Goal: Information Seeking & Learning: Learn about a topic

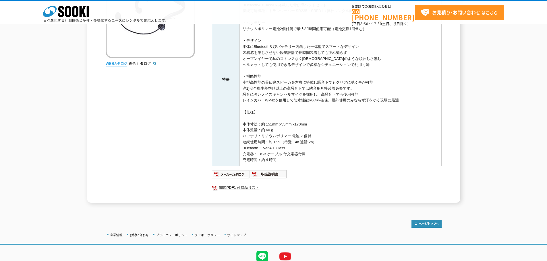
scroll to position [135, 0]
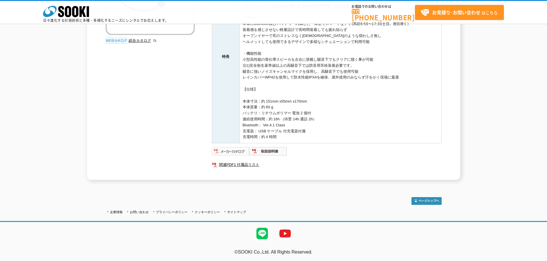
click at [233, 150] on img at bounding box center [231, 151] width 38 height 9
click at [270, 151] on img at bounding box center [268, 151] width 38 height 9
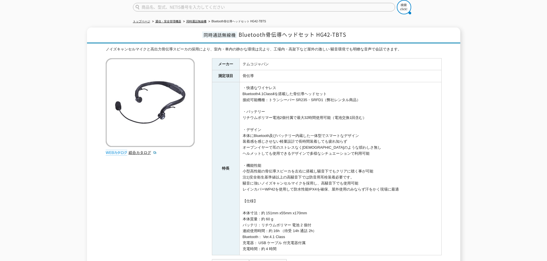
scroll to position [0, 0]
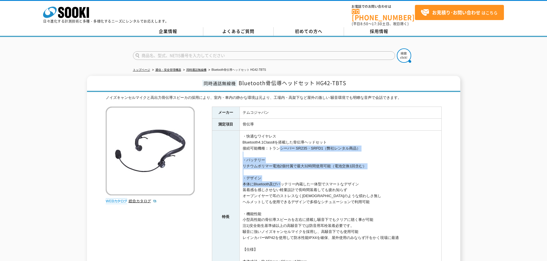
drag, startPoint x: 275, startPoint y: 144, endPoint x: 282, endPoint y: 193, distance: 49.1
click at [280, 188] on td "・快適なワイヤレス Bluetooth4.1ClassⅡを搭載した骨伝導ヘッドセット 接続可能機種：トランシーバー SR235・SRFD1（弊社レンタル商品）…" at bounding box center [340, 217] width 202 height 173
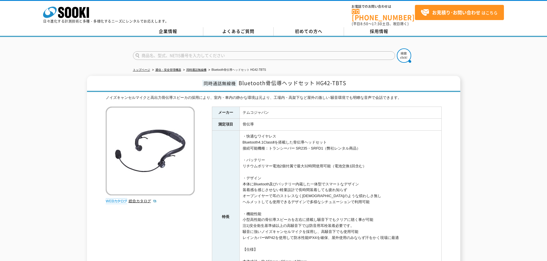
click at [282, 193] on td "・快適なワイヤレス Bluetooth4.1ClassⅡを搭載した骨伝導ヘッドセット 接続可能機種：トランシーバー SR235・SRFD1（弊社レンタル商品）…" at bounding box center [340, 217] width 202 height 173
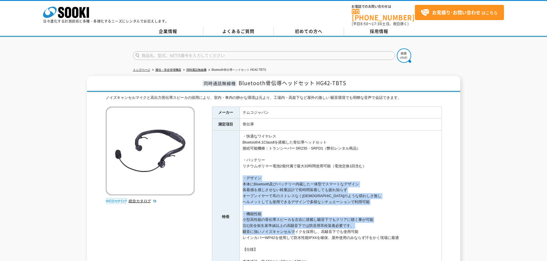
drag, startPoint x: 289, startPoint y: 228, endPoint x: 263, endPoint y: 155, distance: 77.6
click at [266, 165] on td "・快適なワイヤレス Bluetooth4.1ClassⅡを搭載した骨伝導ヘッドセット 接続可能機種：トランシーバー SR235・SRFD1（弊社レンタル商品）…" at bounding box center [340, 217] width 202 height 173
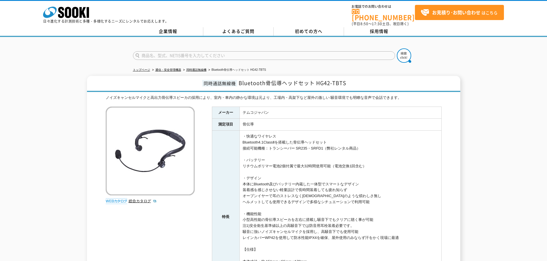
click at [261, 146] on td "・快適なワイヤレス Bluetooth4.1ClassⅡを搭載した骨伝導ヘッドセット 接続可能機種：トランシーバー SR235・SRFD1（弊社レンタル商品）…" at bounding box center [340, 217] width 202 height 173
drag, startPoint x: 249, startPoint y: 139, endPoint x: 271, endPoint y: 172, distance: 40.2
click at [264, 165] on td "・快適なワイヤレス Bluetooth4.1ClassⅡを搭載した骨伝導ヘッドセット 接続可能機種：トランシーバー SR235・SRFD1（弊社レンタル商品）…" at bounding box center [340, 217] width 202 height 173
click at [272, 174] on td "・快適なワイヤレス Bluetooth4.1ClassⅡを搭載した骨伝導ヘッドセット 接続可能機種：トランシーバー SR235・SRFD1（弊社レンタル商品）…" at bounding box center [340, 217] width 202 height 173
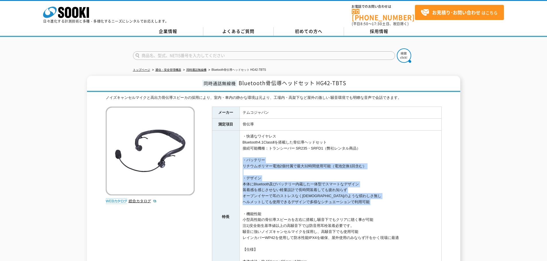
drag, startPoint x: 294, startPoint y: 191, endPoint x: 267, endPoint y: 154, distance: 46.6
click at [267, 155] on td "・快適なワイヤレス Bluetooth4.1ClassⅡを搭載した骨伝導ヘッドセット 接続可能機種：トランシーバー SR235・SRFD1（弊社レンタル商品）…" at bounding box center [340, 217] width 202 height 173
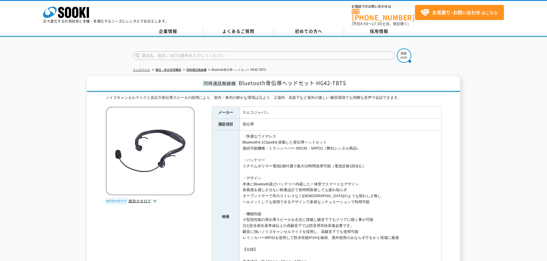
click at [264, 138] on td "・快適なワイヤレス Bluetooth4.1ClassⅡを搭載した骨伝導ヘッドセット 接続可能機種：トランシーバー SR235・SRFD1（弊社レンタル商品）…" at bounding box center [340, 217] width 202 height 173
click at [301, 145] on td "・快適なワイヤレス Bluetooth4.1ClassⅡを搭載した骨伝導ヘッドセット 接続可能機種：トランシーバー SR235・SRFD1（弊社レンタル商品）…" at bounding box center [340, 217] width 202 height 173
drag, startPoint x: 308, startPoint y: 144, endPoint x: 296, endPoint y: 145, distance: 11.6
click at [296, 145] on td "・快適なワイヤレス Bluetooth4.1ClassⅡを搭載した骨伝導ヘッドセット 接続可能機種：トランシーバー SR235・SRFD1（弊社レンタル商品）…" at bounding box center [340, 217] width 202 height 173
copy td "SR235"
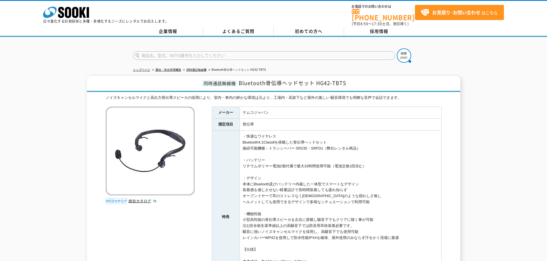
click at [241, 52] on input "text" at bounding box center [264, 55] width 262 height 9
paste input "SR235"
type input "SR235"
drag, startPoint x: 313, startPoint y: 144, endPoint x: 322, endPoint y: 144, distance: 9.2
click at [322, 144] on td "・快適なワイヤレス Bluetooth4.1ClassⅡを搭載した骨伝導ヘッドセット 接続可能機種：トランシーバー SR235・SRFD1（弊社レンタル商品）…" at bounding box center [340, 217] width 202 height 173
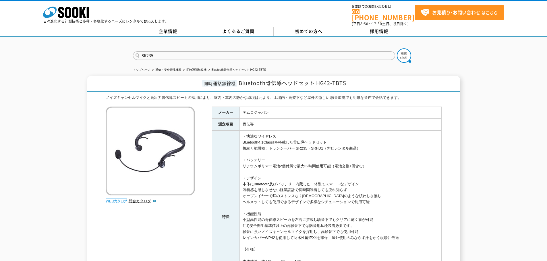
click at [323, 145] on td "・快適なワイヤレス Bluetooth4.1ClassⅡを搭載した骨伝導ヘッドセット 接続可能機種：トランシーバー SR235・SRFD1（弊社レンタル商品）…" at bounding box center [340, 217] width 202 height 173
drag, startPoint x: 323, startPoint y: 145, endPoint x: 314, endPoint y: 144, distance: 8.6
click at [314, 144] on td "・快適なワイヤレス Bluetooth4.1ClassⅡを搭載した骨伝導ヘッドセット 接続可能機種：トランシーバー SR235・SRFD1（弊社レンタル商品）…" at bounding box center [340, 217] width 202 height 173
copy td "SRFD1（"
click at [404, 52] on img at bounding box center [404, 55] width 14 height 14
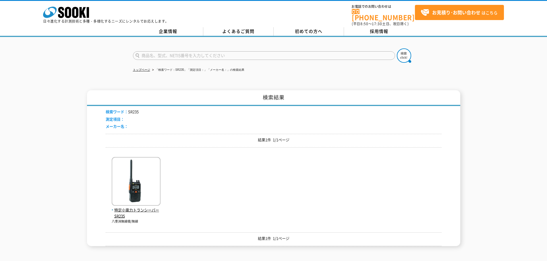
click at [211, 51] on input "text" at bounding box center [264, 55] width 262 height 9
paste input "SRFD1（"
type input "SRFD1"
click at [403, 52] on img at bounding box center [404, 55] width 14 height 14
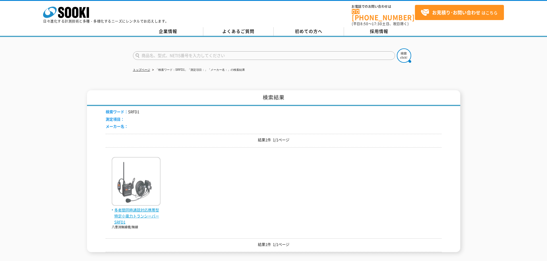
click at [137, 185] on img at bounding box center [136, 182] width 49 height 50
drag, startPoint x: 0, startPoint y: 0, endPoint x: 207, endPoint y: 172, distance: 269.6
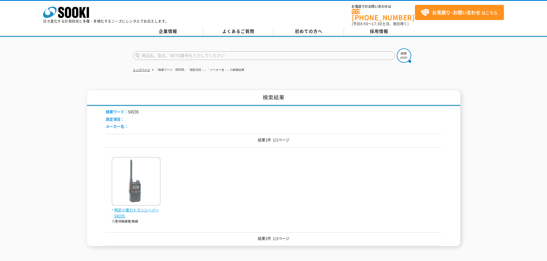
click at [150, 180] on img at bounding box center [136, 182] width 49 height 50
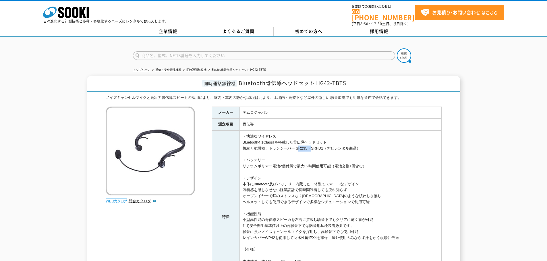
drag, startPoint x: 296, startPoint y: 145, endPoint x: 308, endPoint y: 145, distance: 12.1
click at [308, 145] on td "・快適なワイヤレス Bluetooth4.1ClassⅡを搭載した骨伝導ヘッドセット 接続可能機種：トランシーバー SR235・SRFD1（弊社レンタル商品）…" at bounding box center [340, 217] width 202 height 173
copy td "SR235"
drag, startPoint x: 323, startPoint y: 145, endPoint x: 295, endPoint y: 145, distance: 28.1
click at [295, 145] on td "・快適なワイヤレス Bluetooth4.1ClassⅡを搭載した骨伝導ヘッドセット 接続可能機種：トランシーバー SR235・SRFD1（弊社レンタル商品）…" at bounding box center [340, 217] width 202 height 173
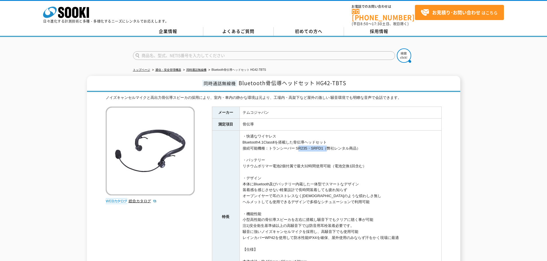
copy td "SR235・SRFD1"
click at [273, 51] on input "text" at bounding box center [264, 55] width 262 height 9
paste input "SR235・SRFD1"
type input "SR235・SRFD1"
click at [397, 48] on button at bounding box center [404, 55] width 14 height 14
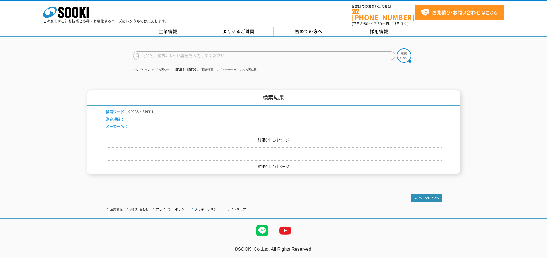
click at [242, 55] on input "text" at bounding box center [264, 55] width 262 height 9
paste input "SR235・SRFD1"
type input "SR235"
click at [397, 48] on button at bounding box center [404, 55] width 14 height 14
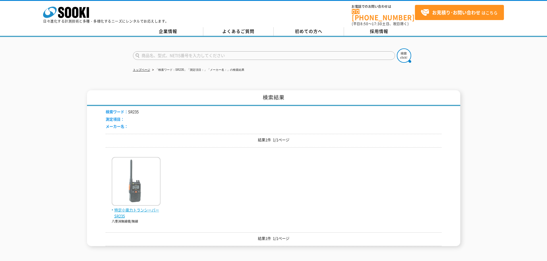
click at [120, 184] on img at bounding box center [136, 182] width 49 height 50
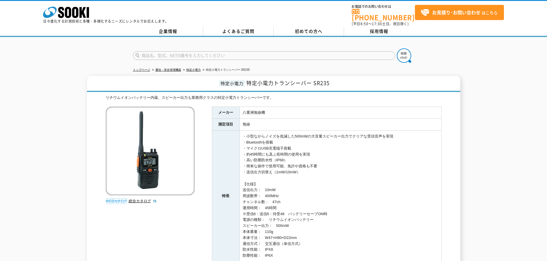
click at [180, 51] on input "text" at bounding box center [264, 55] width 262 height 9
paste input "・SRFD1"
type input "SRFD1"
click at [409, 55] on img at bounding box center [404, 55] width 14 height 14
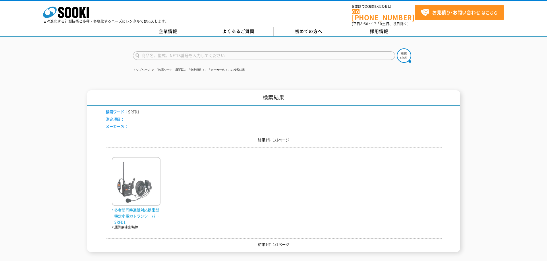
click at [132, 193] on img at bounding box center [136, 182] width 49 height 50
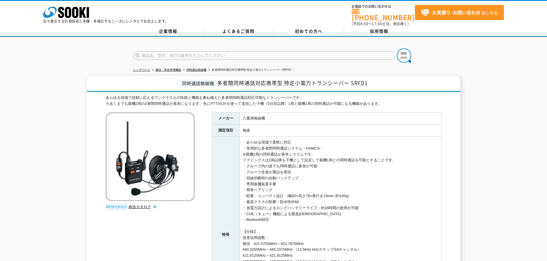
scroll to position [57, 0]
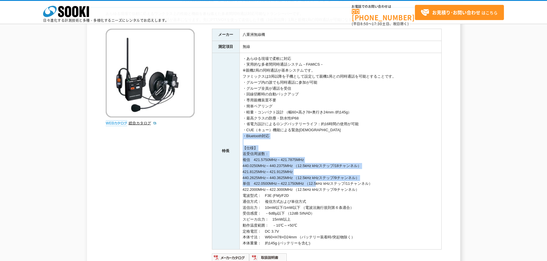
drag, startPoint x: 325, startPoint y: 139, endPoint x: 316, endPoint y: 218, distance: 80.0
click at [316, 203] on td "・あらゆる現場で柔軟に対応 ・実用的な多者間同時通話システム－FAMICS－ ※親機2局の同時通話が基本システムです。 ファミックスは3局以降を子機として設定…" at bounding box center [340, 151] width 202 height 197
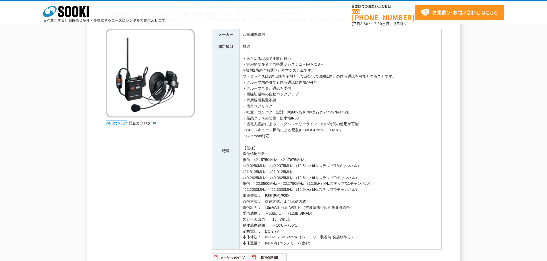
click at [316, 218] on td "・あらゆる現場で柔軟に対応 ・実用的な多者間同時通話システム－FAMICS－ ※親機2局の同時通話が基本システムです。 ファミックスは3局以降を子機として設定…" at bounding box center [340, 151] width 202 height 197
drag, startPoint x: 317, startPoint y: 232, endPoint x: 298, endPoint y: 112, distance: 121.2
click at [306, 156] on td "・あらゆる現場で柔軟に対応 ・実用的な多者間同時通話システム－FAMICS－ ※親機2局の同時通話が基本システムです。 ファミックスは3局以降を子機として設定…" at bounding box center [340, 151] width 202 height 197
drag, startPoint x: 298, startPoint y: 112, endPoint x: 323, endPoint y: 191, distance: 83.4
click at [313, 179] on td "・あらゆる現場で柔軟に対応 ・実用的な多者間同時通話システム－FAMICS－ ※親機2局の同時通話が基本システムです。 ファミックスは3局以降を子機として設定…" at bounding box center [340, 151] width 202 height 197
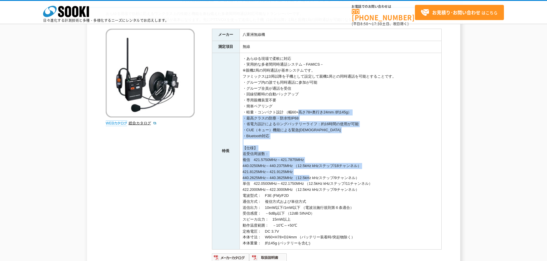
drag, startPoint x: 353, startPoint y: 231, endPoint x: 292, endPoint y: 96, distance: 148.0
click at [296, 105] on td "・あらゆる現場で柔軟に対応 ・実用的な多者間同時通話システム－FAMICS－ ※親機2局の同時通話が基本システムです。 ファミックスは3局以降を子機として設定…" at bounding box center [340, 151] width 202 height 197
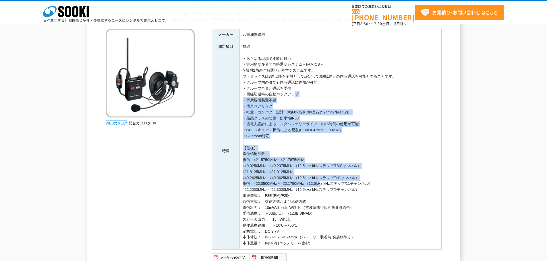
drag, startPoint x: 292, startPoint y: 96, endPoint x: 333, endPoint y: 191, distance: 103.9
click at [327, 185] on td "・あらゆる現場で柔軟に対応 ・実用的な多者間同時通話システム－FAMICS－ ※親機2局の同時通話が基本システムです。 ファミックスは3局以降を子機として設定…" at bounding box center [340, 151] width 202 height 197
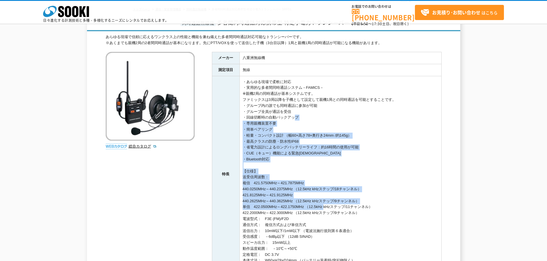
scroll to position [0, 0]
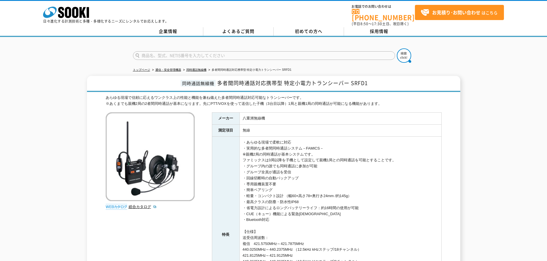
drag, startPoint x: 297, startPoint y: 152, endPoint x: 302, endPoint y: 186, distance: 34.3
click at [298, 168] on td "・あらゆる現場で柔軟に対応 ・実用的な多者間同時通話システム－FAMICS－ ※親機2局の同時通話が基本システムです。 ファミックスは3局以降を子機として設定…" at bounding box center [340, 235] width 202 height 197
click at [321, 221] on td "・あらゆる現場で柔軟に対応 ・実用的な多者間同時通話システム－FAMICS－ ※親機2局の同時通話が基本システムです。 ファミックスは3局以降を子機として設定…" at bounding box center [340, 235] width 202 height 197
drag, startPoint x: 308, startPoint y: 210, endPoint x: 275, endPoint y: 164, distance: 56.9
click at [287, 182] on td "・あらゆる現場で柔軟に対応 ・実用的な多者間同時通話システム－FAMICS－ ※親機2局の同時通話が基本システムです。 ファミックスは3局以降を子機として設定…" at bounding box center [340, 235] width 202 height 197
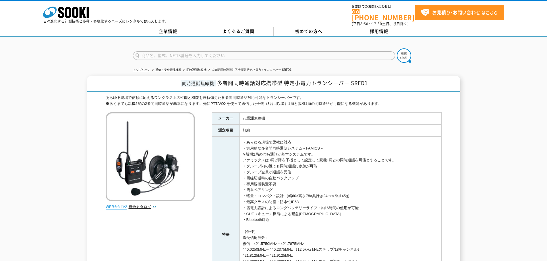
drag, startPoint x: 270, startPoint y: 152, endPoint x: 269, endPoint y: 166, distance: 14.1
click at [269, 163] on td "・あらゆる現場で柔軟に対応 ・実用的な多者間同時通話システム－FAMICS－ ※親機2局の同時通話が基本システムです。 ファミックスは3局以降を子機として設定…" at bounding box center [340, 235] width 202 height 197
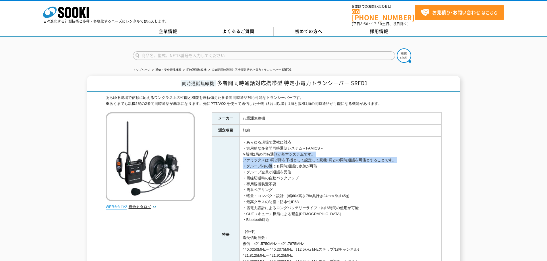
drag, startPoint x: 320, startPoint y: 224, endPoint x: 299, endPoint y: 169, distance: 59.4
click at [302, 176] on td "・あらゆる現場で柔軟に対応 ・実用的な多者間同時通話システム－FAMICS－ ※親機2局の同時通話が基本システムです。 ファミックスは3局以降を子機として設定…" at bounding box center [340, 235] width 202 height 197
drag, startPoint x: 283, startPoint y: 133, endPoint x: 296, endPoint y: 201, distance: 69.8
click at [293, 196] on tbody "メーカー 八重洲無線機 測定項目 無線 特長 ・あらゆる現場で柔軟に対応 ・実用的な多者間同時通話システム－FAMICS－ ※親機2局の同時通話が基本システム…" at bounding box center [326, 223] width 229 height 221
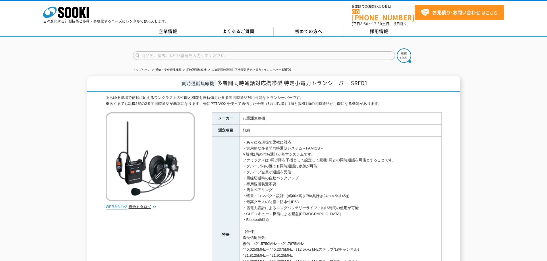
drag, startPoint x: 316, startPoint y: 208, endPoint x: 314, endPoint y: 194, distance: 13.9
click at [316, 208] on td "・あらゆる現場で柔軟に対応 ・実用的な多者間同時通話システム－FAMICS－ ※親機2局の同時通話が基本システムです。 ファミックスは3局以降を子機として設定…" at bounding box center [340, 235] width 202 height 197
drag, startPoint x: 304, startPoint y: 152, endPoint x: 308, endPoint y: 203, distance: 50.7
click at [308, 201] on td "・あらゆる現場で柔軟に対応 ・実用的な多者間同時通話システム－FAMICS－ ※親機2局の同時通話が基本システムです。 ファミックスは3局以降を子機として設定…" at bounding box center [340, 235] width 202 height 197
click at [308, 203] on td "・あらゆる現場で柔軟に対応 ・実用的な多者間同時通話システム－FAMICS－ ※親機2局の同時通話が基本システムです。 ファミックスは3局以降を子機として設定…" at bounding box center [340, 235] width 202 height 197
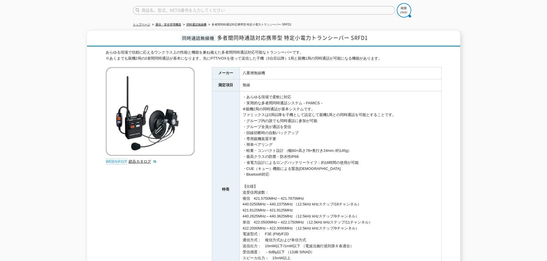
scroll to position [57, 0]
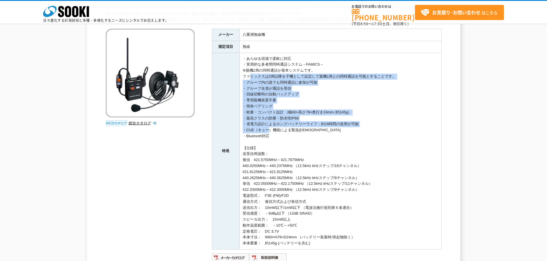
drag, startPoint x: 246, startPoint y: 77, endPoint x: 307, endPoint y: 209, distance: 145.2
click at [291, 187] on td "・あらゆる現場で柔軟に対応 ・実用的な多者間同時通話システム－FAMICS－ ※親機2局の同時通話が基本システムです。 ファミックスは3局以降を子機として設定…" at bounding box center [340, 151] width 202 height 197
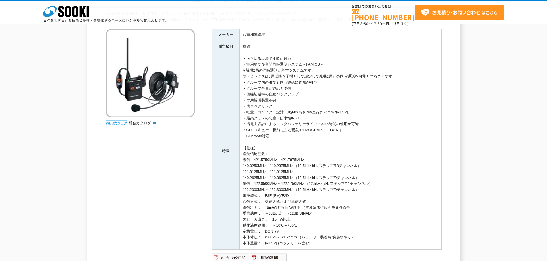
click at [311, 213] on td "・あらゆる現場で柔軟に対応 ・実用的な多者間同時通話システム－FAMICS－ ※親機2局の同時通話が基本システムです。 ファミックスは3局以降を子機として設定…" at bounding box center [340, 151] width 202 height 197
drag, startPoint x: 209, startPoint y: 161, endPoint x: 207, endPoint y: 156, distance: 4.7
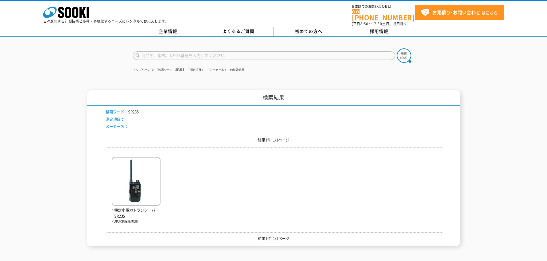
drag, startPoint x: 0, startPoint y: 0, endPoint x: 208, endPoint y: 144, distance: 252.8
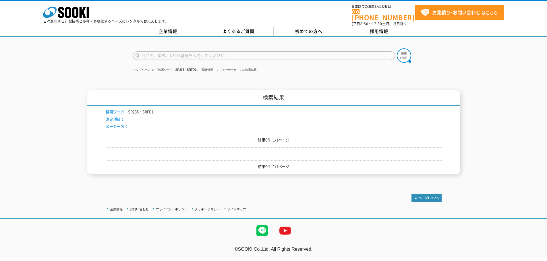
drag, startPoint x: 0, startPoint y: 0, endPoint x: 208, endPoint y: 142, distance: 251.8
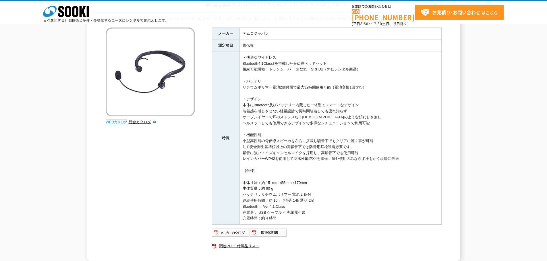
scroll to position [57, 0]
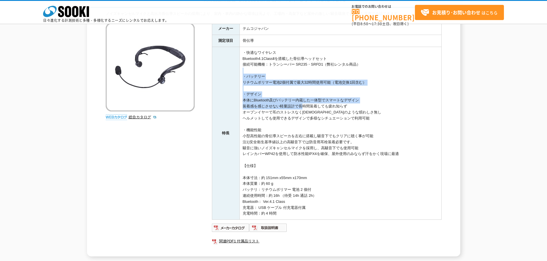
drag, startPoint x: 300, startPoint y: 75, endPoint x: 304, endPoint y: 153, distance: 78.7
click at [302, 143] on td "・快適なワイヤレス Bluetooth4.1ClassⅡを搭載した骨伝導ヘッドセット 接続可能機種：トランシーバー SR235・SRFD1（弊社レンタル商品）…" at bounding box center [340, 133] width 202 height 173
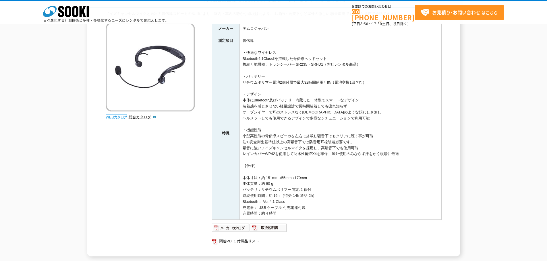
click at [304, 153] on td "・快適なワイヤレス Bluetooth4.1ClassⅡを搭載した骨伝導ヘッドセット 接続可能機種：トランシーバー SR235・SRFD1（弊社レンタル商品）…" at bounding box center [340, 133] width 202 height 173
drag, startPoint x: 315, startPoint y: 178, endPoint x: 264, endPoint y: 79, distance: 111.3
click at [266, 82] on td "・快適なワイヤレス Bluetooth4.1ClassⅡを搭載した骨伝導ヘッドセット 接続可能機種：トランシーバー SR235・SRFD1（弊社レンタル商品）…" at bounding box center [340, 133] width 202 height 173
click at [257, 63] on td "・快適なワイヤレス Bluetooth4.1ClassⅡを搭載した骨伝導ヘッドセット 接続可能機種：トランシーバー SR235・SRFD1（弊社レンタル商品）…" at bounding box center [340, 133] width 202 height 173
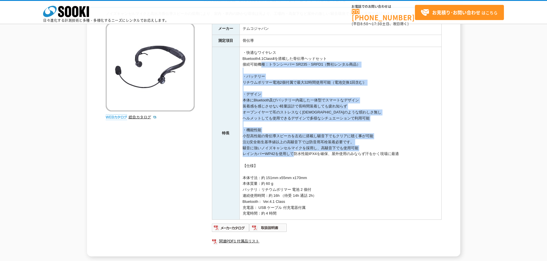
drag, startPoint x: 275, startPoint y: 130, endPoint x: 299, endPoint y: 174, distance: 50.1
click at [298, 173] on td "・快適なワイヤレス Bluetooth4.1ClassⅡを搭載した骨伝導ヘッドセット 接続可能機種：トランシーバー SR235・SRFD1（弊社レンタル商品）…" at bounding box center [340, 133] width 202 height 173
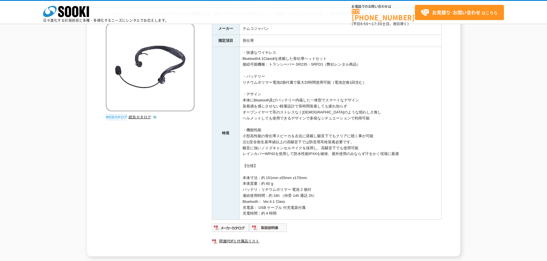
click at [304, 179] on td "・快適なワイヤレス Bluetooth4.1ClassⅡを搭載した骨伝導ヘッドセット 接続可能機種：トランシーバー SR235・SRFD1（弊社レンタル商品）…" at bounding box center [340, 133] width 202 height 173
drag, startPoint x: 328, startPoint y: 201, endPoint x: 280, endPoint y: 102, distance: 109.7
click at [295, 140] on td "・快適なワイヤレス Bluetooth4.1ClassⅡを搭載した骨伝導ヘッドセット 接続可能機種：トランシーバー SR235・SRFD1（弊社レンタル商品）…" at bounding box center [340, 133] width 202 height 173
drag, startPoint x: 287, startPoint y: 133, endPoint x: 317, endPoint y: 194, distance: 67.8
click at [315, 191] on td "・快適なワイヤレス Bluetooth4.1ClassⅡを搭載した骨伝導ヘッドセット 接続可能機種：トランシーバー SR235・SRFD1（弊社レンタル商品）…" at bounding box center [340, 133] width 202 height 173
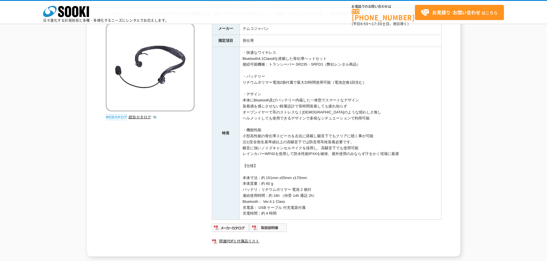
click at [322, 206] on td "・快適なワイヤレス Bluetooth4.1ClassⅡを搭載した骨伝導ヘッドセット 接続可能機種：トランシーバー SR235・SRFD1（弊社レンタル商品）…" at bounding box center [340, 133] width 202 height 173
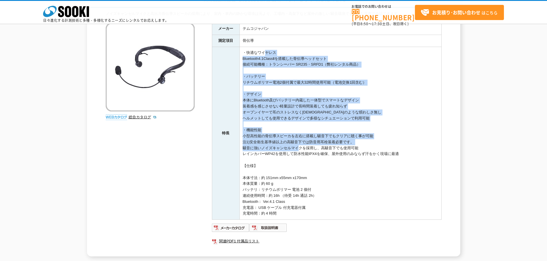
drag, startPoint x: 266, startPoint y: 53, endPoint x: 313, endPoint y: 186, distance: 140.9
click at [313, 186] on td "・快適なワイヤレス Bluetooth4.1ClassⅡを搭載した骨伝導ヘッドセット 接続可能機種：トランシーバー SR235・SRFD1（弊社レンタル商品）…" at bounding box center [340, 133] width 202 height 173
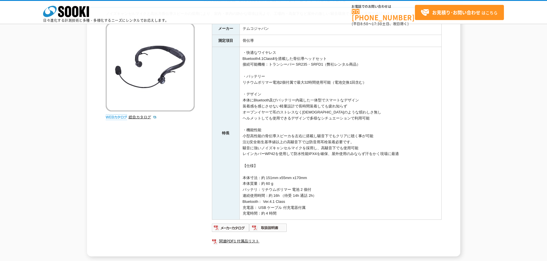
click at [316, 190] on td "・快適なワイヤレス Bluetooth4.1ClassⅡを搭載した骨伝導ヘッドセット 接続可能機種：トランシーバー SR235・SRFD1（弊社レンタル商品）…" at bounding box center [340, 133] width 202 height 173
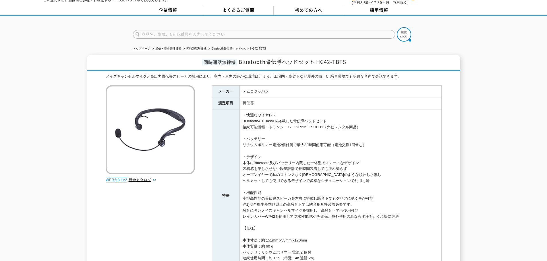
scroll to position [0, 0]
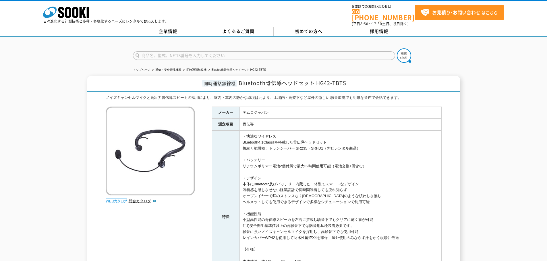
drag, startPoint x: 273, startPoint y: 147, endPoint x: 325, endPoint y: 219, distance: 88.2
click at [316, 212] on td "・快適なワイヤレス Bluetooth4.1ClassⅡを搭載した骨伝導ヘッドセット 接続可能機種：トランシーバー SR235・SRFD1（弊社レンタル商品）…" at bounding box center [340, 217] width 202 height 173
click at [326, 220] on td "・快適なワイヤレス Bluetooth4.1ClassⅡを搭載した骨伝導ヘッドセット 接続可能機種：トランシーバー SR235・SRFD1（弊社レンタル商品）…" at bounding box center [340, 217] width 202 height 173
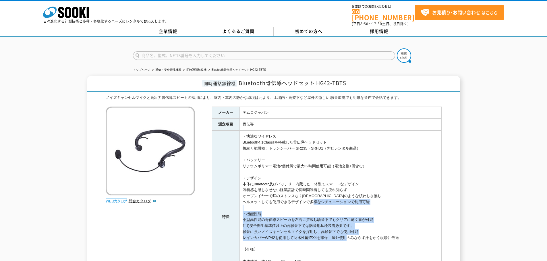
drag, startPoint x: 343, startPoint y: 233, endPoint x: 283, endPoint y: 166, distance: 89.6
click at [286, 171] on td "・快適なワイヤレス Bluetooth4.1ClassⅡを搭載した骨伝導ヘッドセット 接続可能機種：トランシーバー SR235・SRFD1（弊社レンタル商品）…" at bounding box center [340, 217] width 202 height 173
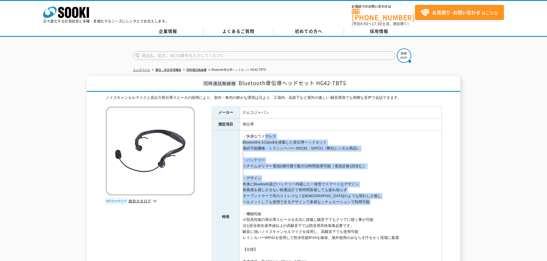
drag, startPoint x: 263, startPoint y: 135, endPoint x: 305, endPoint y: 222, distance: 96.0
click at [299, 217] on td "・快適なワイヤレス Bluetooth4.1ClassⅡを搭載した骨伝導ヘッドセット 接続可能機種：トランシーバー SR235・SRFD1（弊社レンタル商品）…" at bounding box center [340, 217] width 202 height 173
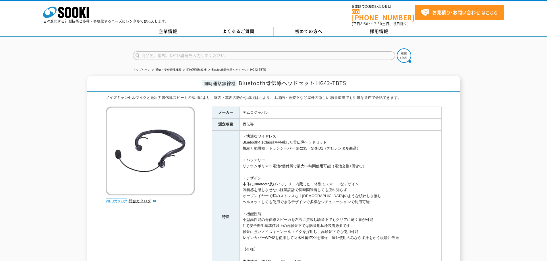
drag, startPoint x: 305, startPoint y: 222, endPoint x: 341, endPoint y: 242, distance: 40.6
click at [306, 223] on td "・快適なワイヤレス Bluetooth4.1ClassⅡを搭載した骨伝導ヘッドセット 接続可能機種：トランシーバー SR235・SRFD1（弊社レンタル商品）…" at bounding box center [340, 217] width 202 height 173
drag, startPoint x: 339, startPoint y: 231, endPoint x: 276, endPoint y: 165, distance: 91.5
click at [276, 166] on td "・快適なワイヤレス Bluetooth4.1ClassⅡを搭載した骨伝導ヘッドセット 接続可能機種：トランシーバー SR235・SRFD1（弊社レンタル商品）…" at bounding box center [340, 217] width 202 height 173
click at [256, 137] on td "・快適なワイヤレス Bluetooth4.1ClassⅡを搭載した骨伝導ヘッドセット 接続可能機種：トランシーバー SR235・SRFD1（弊社レンタル商品）…" at bounding box center [340, 217] width 202 height 173
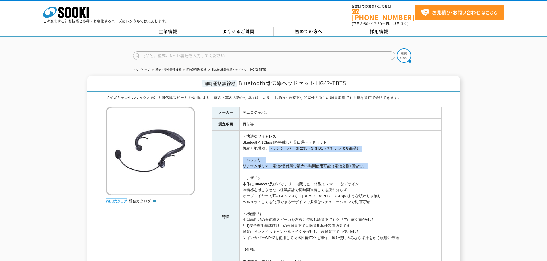
drag, startPoint x: 265, startPoint y: 148, endPoint x: 285, endPoint y: 197, distance: 52.7
click at [282, 193] on td "・快適なワイヤレス Bluetooth4.1ClassⅡを搭載した骨伝導ヘッドセット 接続可能機種：トランシーバー SR235・SRFD1（弊社レンタル商品）…" at bounding box center [340, 217] width 202 height 173
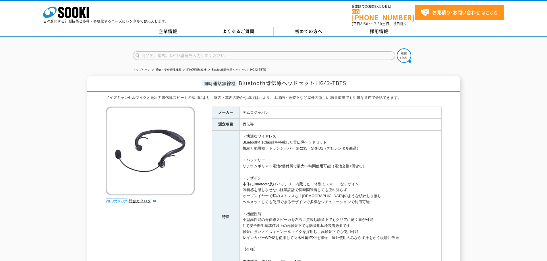
click at [285, 197] on td "・快適なワイヤレス Bluetooth4.1ClassⅡを搭載した骨伝導ヘッドセット 接続可能機種：トランシーバー SR235・SRFD1（弊社レンタル商品）…" at bounding box center [340, 217] width 202 height 173
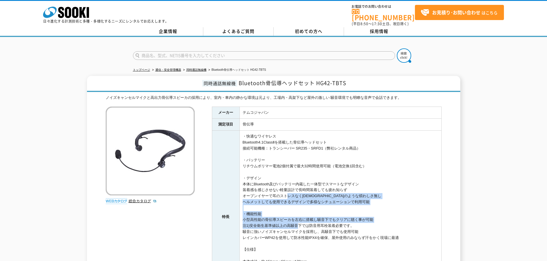
drag, startPoint x: 296, startPoint y: 223, endPoint x: 266, endPoint y: 149, distance: 79.7
click at [273, 166] on td "・快適なワイヤレス Bluetooth4.1ClassⅡを搭載した骨伝導ヘッドセット 接続可能機種：トランシーバー SR235・SRFD1（弊社レンタル商品）…" at bounding box center [340, 217] width 202 height 173
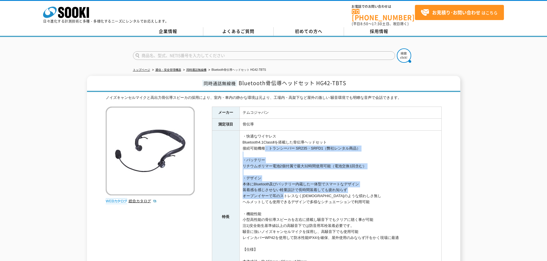
click at [281, 196] on td "・快適なワイヤレス Bluetooth4.1ClassⅡを搭載した骨伝導ヘッドセット 接続可能機種：トランシーバー SR235・SRFD1（弊社レンタル商品）…" at bounding box center [340, 217] width 202 height 173
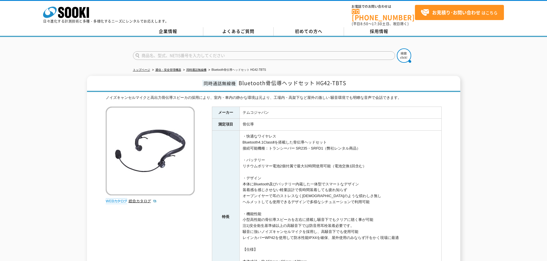
click at [285, 200] on td "・快適なワイヤレス Bluetooth4.1ClassⅡを搭載した骨伝導ヘッドセット 接続可能機種：トランシーバー SR235・SRFD1（弊社レンタル商品）…" at bounding box center [340, 217] width 202 height 173
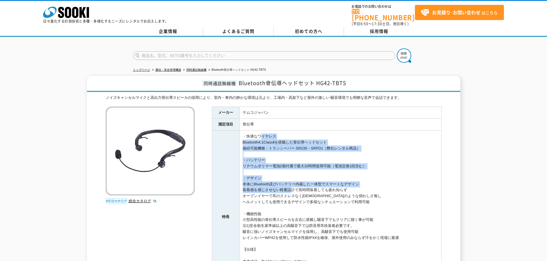
drag, startPoint x: 263, startPoint y: 132, endPoint x: 306, endPoint y: 218, distance: 96.0
click at [305, 217] on td "・快適なワイヤレス Bluetooth4.1ClassⅡを搭載した骨伝導ヘッドセット 接続可能機種：トランシーバー SR235・SRFD1（弊社レンタル商品）…" at bounding box center [340, 217] width 202 height 173
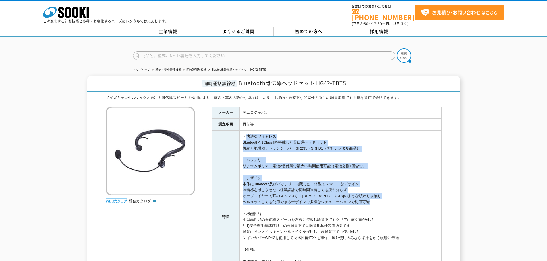
drag, startPoint x: 246, startPoint y: 132, endPoint x: 313, endPoint y: 204, distance: 98.7
click at [313, 204] on td "・快適なワイヤレス Bluetooth4.1ClassⅡを搭載した骨伝導ヘッドセット 接続可能機種：トランシーバー SR235・SRFD1（弊社レンタル商品）…" at bounding box center [340, 217] width 202 height 173
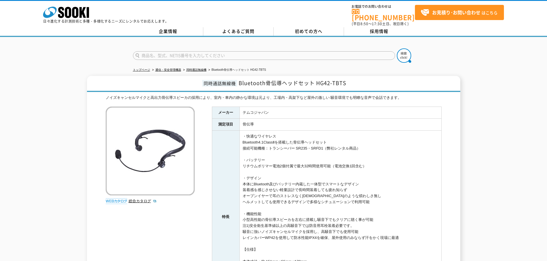
click at [325, 212] on td "・快適なワイヤレス Bluetooth4.1ClassⅡを搭載した骨伝導ヘッドセット 接続可能機種：トランシーバー SR235・SRFD1（弊社レンタル商品）…" at bounding box center [340, 217] width 202 height 173
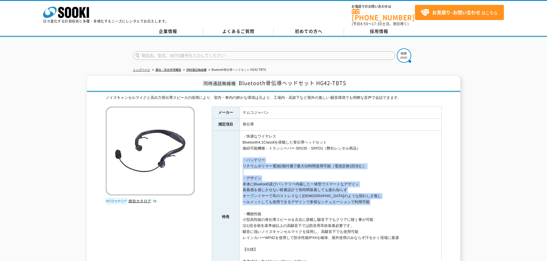
drag, startPoint x: 311, startPoint y: 206, endPoint x: 246, endPoint y: 134, distance: 96.7
click at [250, 139] on td "・快適なワイヤレス Bluetooth4.1ClassⅡを搭載した骨伝導ヘッドセット 接続可能機種：トランシーバー SR235・SRFD1（弊社レンタル商品）…" at bounding box center [340, 217] width 202 height 173
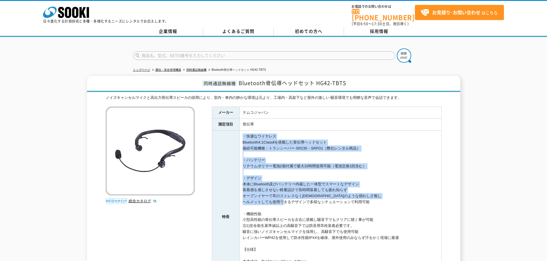
drag, startPoint x: 244, startPoint y: 130, endPoint x: 316, endPoint y: 223, distance: 118.0
click at [294, 213] on td "・快適なワイヤレス Bluetooth4.1ClassⅡを搭載した骨伝導ヘッドセット 接続可能機種：トランシーバー SR235・SRFD1（弊社レンタル商品）…" at bounding box center [340, 217] width 202 height 173
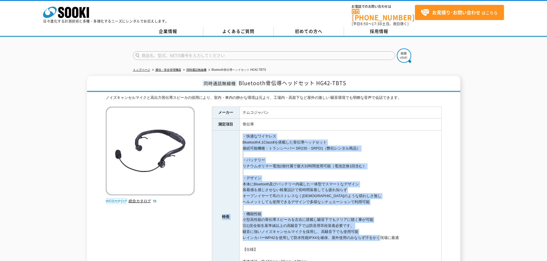
drag, startPoint x: 377, startPoint y: 235, endPoint x: 212, endPoint y: 144, distance: 188.3
click at [212, 144] on tr "特長 ・快適なワイヤレス Bluetooth4.1ClassⅡを搭載した骨伝導ヘッドセット 接続可能機種：トランシーバー SR235・SRFD1（弊社レンタル…" at bounding box center [326, 217] width 229 height 173
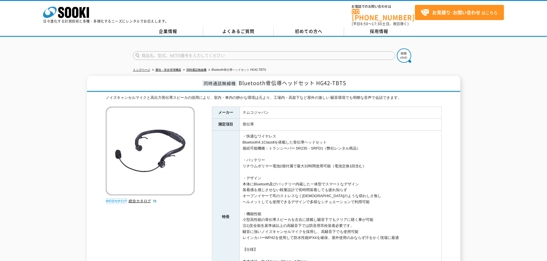
click at [210, 134] on div "ノイズキャンセルマイクと高出力骨伝導スピーカの採用により、室内・車内の静かな環境は元より、工場内・高架下など屋外の激しい 騒音環境でも明瞭な音声で会話できます…" at bounding box center [274, 218] width 336 height 246
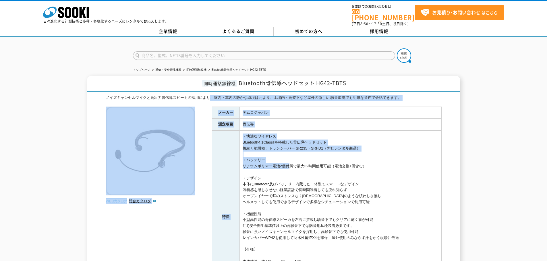
drag, startPoint x: 211, startPoint y: 103, endPoint x: 346, endPoint y: 191, distance: 161.3
click at [331, 186] on div "ノイズキャンセルマイクと高出力骨伝導スピーカの採用により、室内・車内の静かな環境は元より、工場内・高架下など屋外の激しい 騒音環境でも明瞭な音声で会話できます…" at bounding box center [274, 218] width 336 height 246
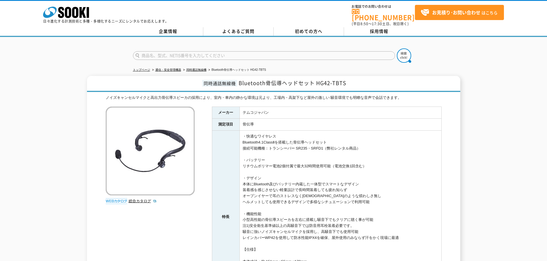
click at [346, 192] on td "・快適なワイヤレス Bluetooth4.1ClassⅡを搭載した骨伝導ヘッドセット 接続可能機種：トランシーバー SR235・SRFD1（弊社レンタル商品）…" at bounding box center [340, 217] width 202 height 173
drag, startPoint x: 303, startPoint y: 168, endPoint x: 215, endPoint y: 99, distance: 112.3
click at [221, 107] on tbody "メーカー テムコジャパン 測定項目 骨伝導 特長 ・快適なワイヤレス Bluetooth4.1ClassⅡを搭載した骨伝導ヘッドセット 接続可能機種：トランシ…" at bounding box center [326, 205] width 229 height 197
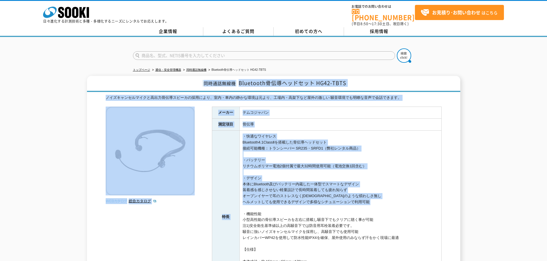
drag, startPoint x: 184, startPoint y: 83, endPoint x: 421, endPoint y: 217, distance: 272.6
click at [421, 215] on div "同時通話無線機 Bluetooth骨伝導ヘッドセット HG42-TBTS ノイズキャンセルマイクと高出力骨伝導スピーカの採用により、室内・車内の静かな環境は元…" at bounding box center [273, 208] width 373 height 265
drag, startPoint x: 421, startPoint y: 217, endPoint x: 417, endPoint y: 240, distance: 24.3
click at [421, 217] on td "・快適なワイヤレス Bluetooth4.1ClassⅡを搭載した骨伝導ヘッドセット 接続可能機種：トランシーバー SR235・SRFD1（弊社レンタル商品）…" at bounding box center [340, 217] width 202 height 173
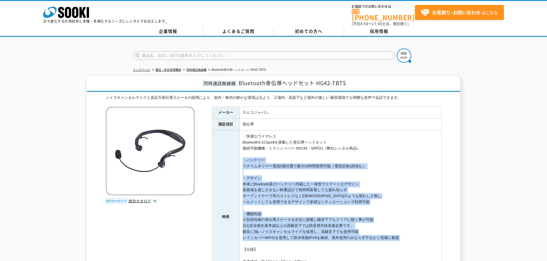
drag, startPoint x: 411, startPoint y: 242, endPoint x: 287, endPoint y: 137, distance: 162.7
click at [293, 151] on td "・快適なワイヤレス Bluetooth4.1ClassⅡを搭載した骨伝導ヘッドセット 接続可能機種：トランシーバー SR235・SRFD1（弊社レンタル商品）…" at bounding box center [340, 217] width 202 height 173
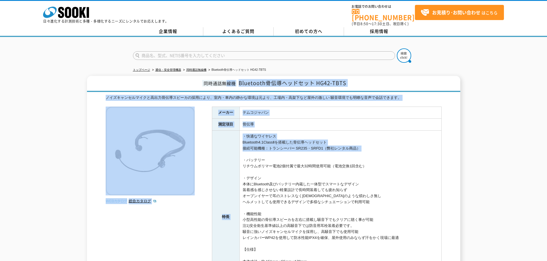
drag, startPoint x: 358, startPoint y: 143, endPoint x: 403, endPoint y: 194, distance: 68.1
click at [393, 170] on div "同時通話無線機 Bluetooth骨伝導ヘッドセット HG42-TBTS ノイズキャンセルマイクと高出力骨伝導スピーカの採用により、室内・車内の静かな環境は元…" at bounding box center [273, 208] width 373 height 265
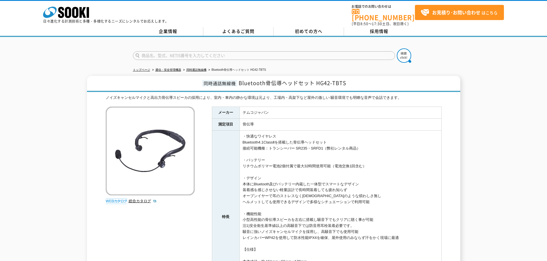
drag, startPoint x: 409, startPoint y: 210, endPoint x: 408, endPoint y: 245, distance: 34.7
click at [409, 210] on td "・快適なワイヤレス Bluetooth4.1ClassⅡを搭載した骨伝導ヘッドセット 接続可能機種：トランシーバー SR235・SRFD1（弊社レンタル商品）…" at bounding box center [340, 217] width 202 height 173
drag, startPoint x: 409, startPoint y: 245, endPoint x: 230, endPoint y: 111, distance: 223.6
click at [230, 112] on tbody "メーカー テムコジャパン 測定項目 骨伝導 特長 ・快適なワイヤレス Bluetooth4.1ClassⅡを搭載した骨伝導ヘッドセット 接続可能機種：トランシ…" at bounding box center [326, 205] width 229 height 197
click at [225, 107] on th "メーカー" at bounding box center [226, 113] width 28 height 12
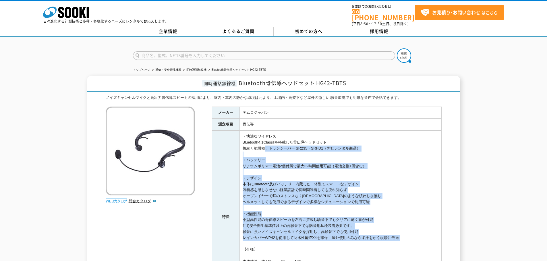
drag, startPoint x: 383, startPoint y: 240, endPoint x: 256, endPoint y: 137, distance: 163.7
click at [259, 143] on td "・快適なワイヤレス Bluetooth4.1ClassⅡを搭載した骨伝導ヘッドセット 接続可能機種：トランシーバー SR235・SRFD1（弊社レンタル商品）…" at bounding box center [340, 217] width 202 height 173
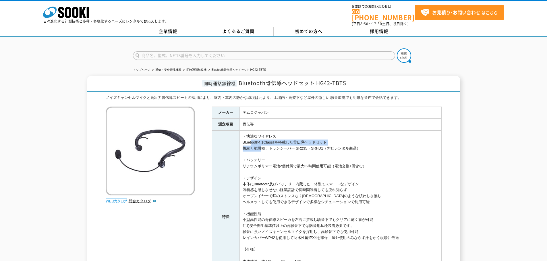
drag, startPoint x: 263, startPoint y: 155, endPoint x: 306, endPoint y: 188, distance: 55.0
click at [275, 166] on td "・快適なワイヤレス Bluetooth4.1ClassⅡを搭載した骨伝導ヘッドセット 接続可能機種：トランシーバー SR235・SRFD1（弊社レンタル商品）…" at bounding box center [340, 217] width 202 height 173
click at [335, 198] on td "・快適なワイヤレス Bluetooth4.1ClassⅡを搭載した骨伝導ヘッドセット 接続可能機種：トランシーバー SR235・SRFD1（弊社レンタル商品）…" at bounding box center [340, 217] width 202 height 173
click at [338, 211] on td "・快適なワイヤレス Bluetooth4.1ClassⅡを搭載した骨伝導ヘッドセット 接続可能機種：トランシーバー SR235・SRFD1（弊社レンタル商品）…" at bounding box center [340, 217] width 202 height 173
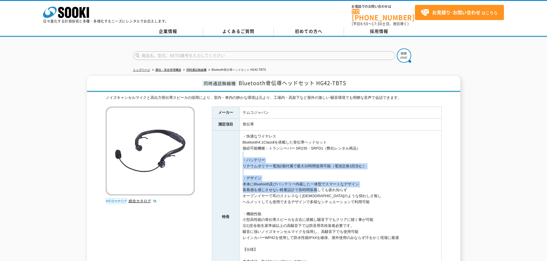
drag, startPoint x: 310, startPoint y: 155, endPoint x: 318, endPoint y: 204, distance: 49.9
click at [317, 202] on td "・快適なワイヤレス Bluetooth4.1ClassⅡを搭載した骨伝導ヘッドセット 接続可能機種：トランシーバー SR235・SRFD1（弊社レンタル商品）…" at bounding box center [340, 217] width 202 height 173
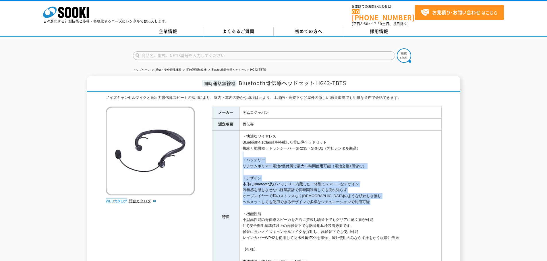
click at [318, 204] on td "・快適なワイヤレス Bluetooth4.1ClassⅡを搭載した骨伝導ヘッドセット 接続可能機種：トランシーバー SR235・SRFD1（弊社レンタル商品）…" at bounding box center [340, 217] width 202 height 173
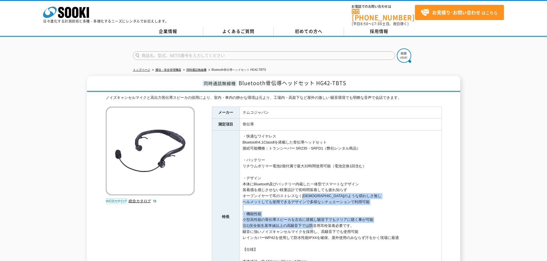
drag, startPoint x: 311, startPoint y: 223, endPoint x: 287, endPoint y: 156, distance: 70.3
click at [296, 182] on td "・快適なワイヤレス Bluetooth4.1ClassⅡを搭載した骨伝導ヘッドセット 接続可能機種：トランシーバー SR235・SRFD1（弊社レンタル商品）…" at bounding box center [340, 217] width 202 height 173
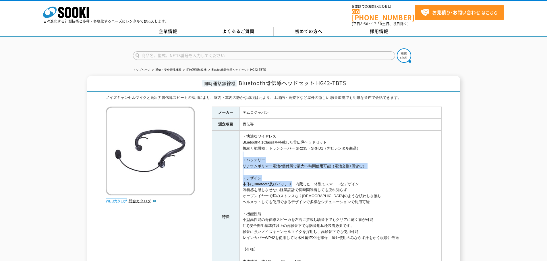
drag, startPoint x: 286, startPoint y: 153, endPoint x: 298, endPoint y: 201, distance: 48.9
click at [296, 198] on td "・快適なワイヤレス Bluetooth4.1ClassⅡを搭載した骨伝導ヘッドセット 接続可能機種：トランシーバー SR235・SRFD1（弊社レンタル商品）…" at bounding box center [340, 217] width 202 height 173
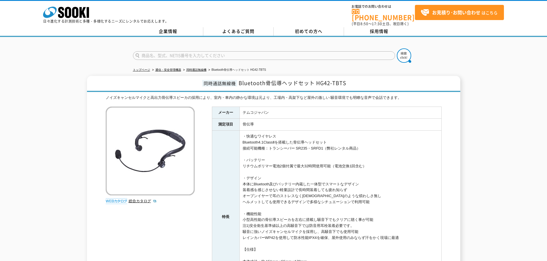
click at [300, 203] on td "・快適なワイヤレス Bluetooth4.1ClassⅡを搭載した骨伝導ヘッドセット 接続可能機種：トランシーバー SR235・SRFD1（弊社レンタル商品）…" at bounding box center [340, 217] width 202 height 173
drag, startPoint x: 305, startPoint y: 213, endPoint x: 294, endPoint y: 168, distance: 47.0
click at [299, 185] on td "・快適なワイヤレス Bluetooth4.1ClassⅡを搭載した骨伝導ヘッドセット 接続可能機種：トランシーバー SR235・SRFD1（弊社レンタル商品）…" at bounding box center [340, 217] width 202 height 173
click at [294, 161] on td "・快適なワイヤレス Bluetooth4.1ClassⅡを搭載した骨伝導ヘッドセット 接続可能機種：トランシーバー SR235・SRFD1（弊社レンタル商品）…" at bounding box center [340, 217] width 202 height 173
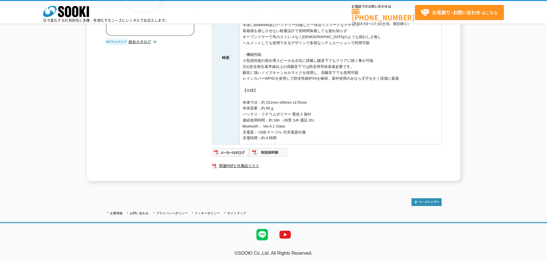
scroll to position [135, 0]
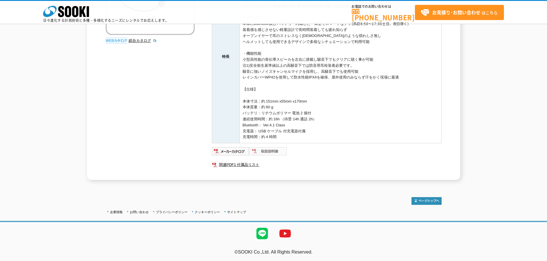
click at [258, 152] on img at bounding box center [268, 151] width 38 height 9
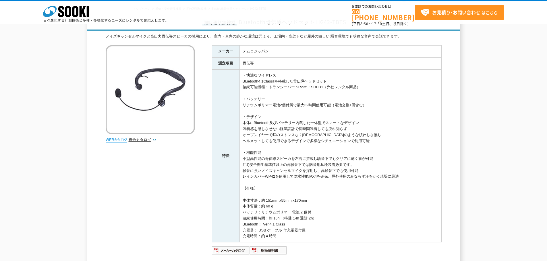
scroll to position [0, 0]
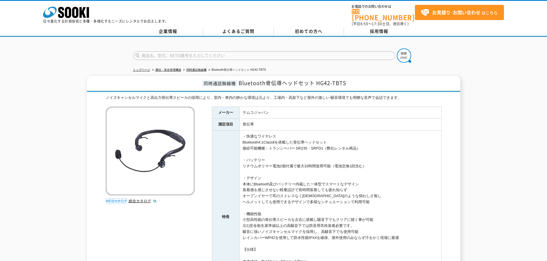
click at [172, 147] on img at bounding box center [150, 151] width 89 height 89
click at [143, 199] on link "総合カタログ" at bounding box center [143, 201] width 28 height 4
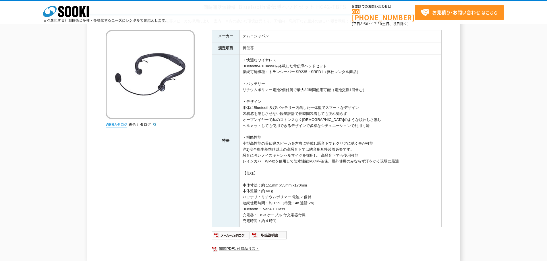
scroll to position [86, 0]
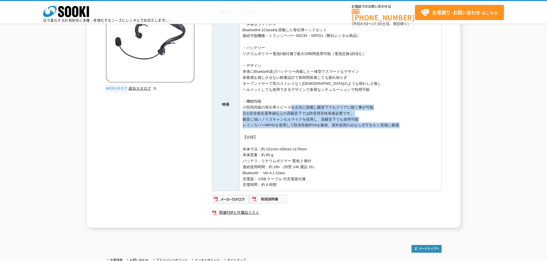
drag, startPoint x: 287, startPoint y: 109, endPoint x: 278, endPoint y: 146, distance: 37.6
click at [278, 145] on td "・快適なワイヤレス Bluetooth4.1ClassⅡを搭載した骨伝導ヘッドセット 接続可能機種：トランシーバー SR235・SRFD1（弊社レンタル商品）…" at bounding box center [340, 104] width 202 height 173
click at [278, 146] on td "・快適なワイヤレス Bluetooth4.1ClassⅡを搭載した骨伝導ヘッドセット 接続可能機種：トランシーバー SR235・SRFD1（弊社レンタル商品）…" at bounding box center [340, 104] width 202 height 173
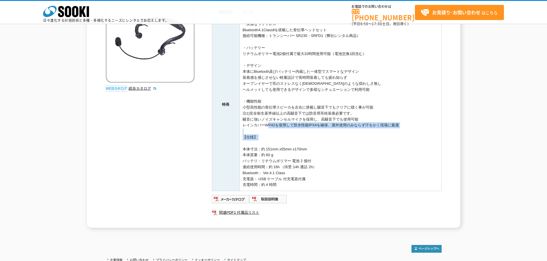
drag, startPoint x: 278, startPoint y: 146, endPoint x: 260, endPoint y: 106, distance: 43.3
click at [261, 113] on td "・快適なワイヤレス Bluetooth4.1ClassⅡを搭載した骨伝導ヘッドセット 接続可能機種：トランシーバー SR235・SRFD1（弊社レンタル商品）…" at bounding box center [340, 104] width 202 height 173
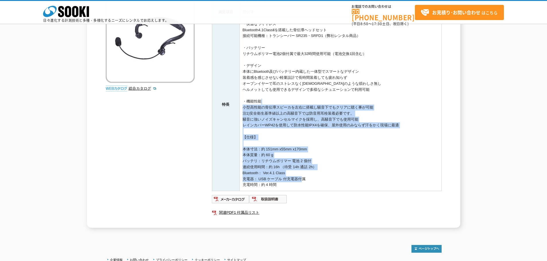
drag, startPoint x: 259, startPoint y: 100, endPoint x: 299, endPoint y: 182, distance: 91.2
click at [299, 182] on td "・快適なワイヤレス Bluetooth4.1ClassⅡを搭載した骨伝導ヘッドセット 接続可能機種：トランシーバー SR235・SRFD1（弊社レンタル商品）…" at bounding box center [340, 104] width 202 height 173
click at [300, 181] on td "・快適なワイヤレス Bluetooth4.1ClassⅡを搭載した骨伝導ヘッドセット 接続可能機種：トランシーバー SR235・SRFD1（弊社レンタル商品）…" at bounding box center [340, 104] width 202 height 173
click at [297, 135] on td "・快適なワイヤレス Bluetooth4.1ClassⅡを搭載した骨伝導ヘッドセット 接続可能機種：トランシーバー SR235・SRFD1（弊社レンタル商品）…" at bounding box center [340, 104] width 202 height 173
click at [298, 144] on td "・快適なワイヤレス Bluetooth4.1ClassⅡを搭載した骨伝導ヘッドセット 接続可能機種：トランシーバー SR235・SRFD1（弊社レンタル商品）…" at bounding box center [340, 104] width 202 height 173
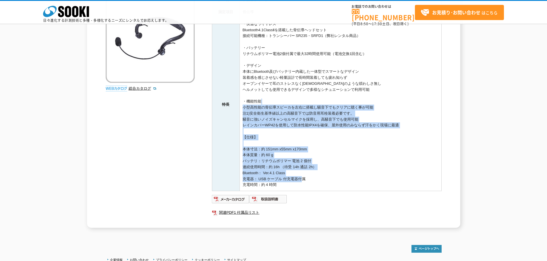
click at [299, 153] on td "・快適なワイヤレス Bluetooth4.1ClassⅡを搭載した骨伝導ヘッドセット 接続可能機種：トランシーバー SR235・SRFD1（弊社レンタル商品）…" at bounding box center [340, 104] width 202 height 173
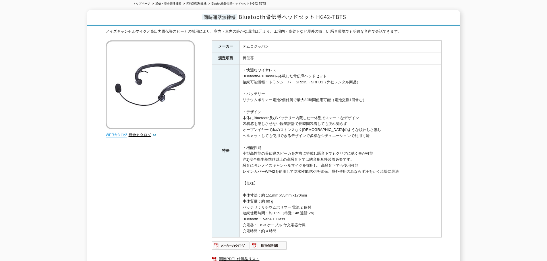
scroll to position [0, 0]
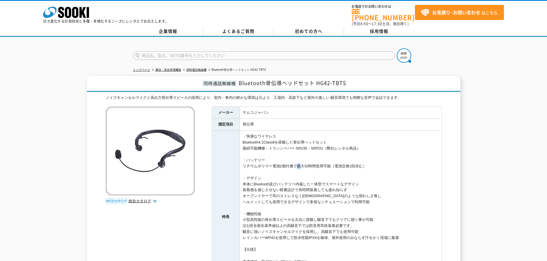
drag, startPoint x: 295, startPoint y: 161, endPoint x: 284, endPoint y: 141, distance: 23.5
click at [294, 160] on td "・快適なワイヤレス Bluetooth4.1ClassⅡを搭載した骨伝導ヘッドセット 接続可能機種：トランシーバー SR235・SRFD1（弊社レンタル商品）…" at bounding box center [340, 217] width 202 height 173
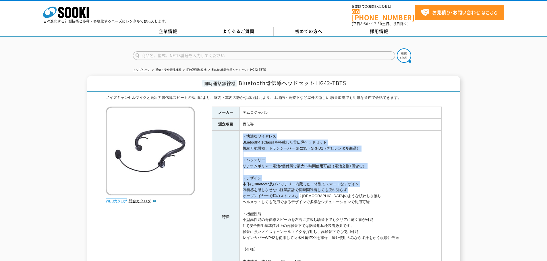
drag, startPoint x: 285, startPoint y: 160, endPoint x: 316, endPoint y: 223, distance: 70.4
click at [312, 222] on td "・快適なワイヤレス Bluetooth4.1ClassⅡを搭載した骨伝導ヘッドセット 接続可能機種：トランシーバー SR235・SRFD1（弊社レンタル商品）…" at bounding box center [340, 217] width 202 height 173
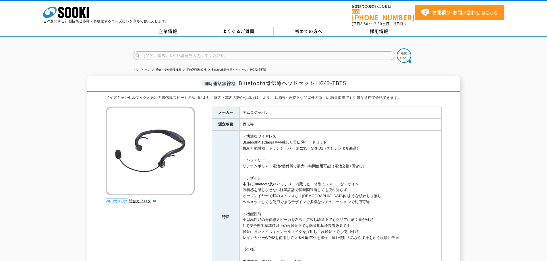
click at [316, 223] on td "・快適なワイヤレス Bluetooth4.1ClassⅡを搭載した骨伝導ヘッドセット 接続可能機種：トランシーバー SR235・SRFD1（弊社レンタル商品）…" at bounding box center [340, 217] width 202 height 173
